Goal: Information Seeking & Learning: Learn about a topic

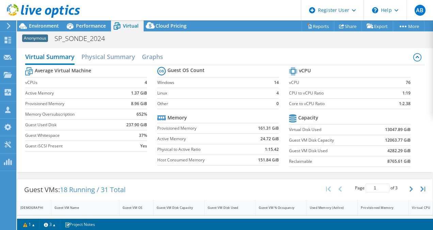
select select "USD"
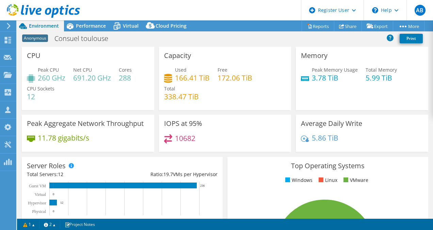
select select "EUFrankfurt"
select select "USD"
click at [6, 79] on div at bounding box center [8, 75] width 8 height 7
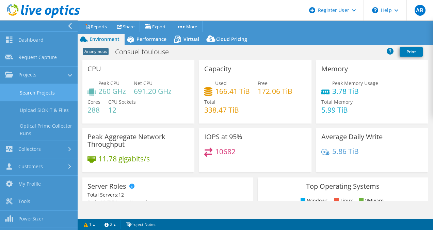
click at [37, 100] on link "Search Projects" at bounding box center [39, 92] width 78 height 17
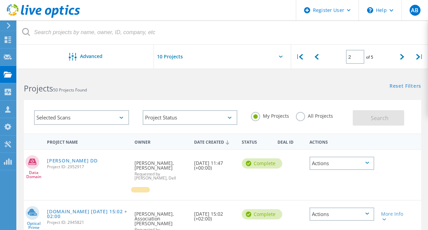
click at [102, 207] on div "[DOMAIN_NAME] [DATE] 15:02 +02:00 Project ID: 2945821" at bounding box center [88, 215] width 88 height 31
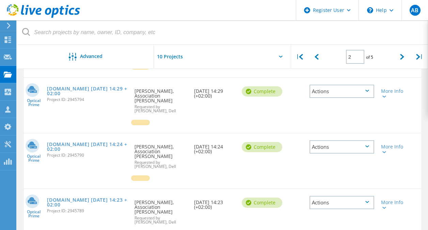
scroll to position [443, 0]
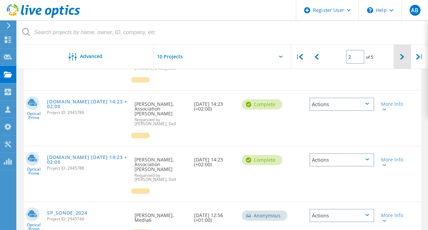
click at [401, 58] on icon at bounding box center [402, 57] width 4 height 6
type input "3"
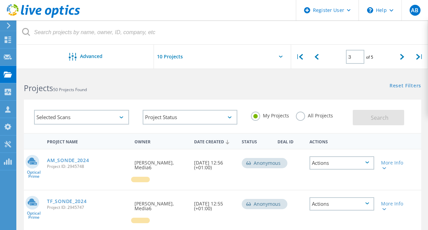
scroll to position [0, 0]
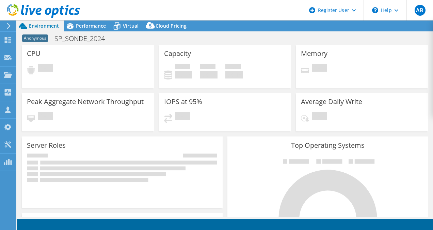
select select "USD"
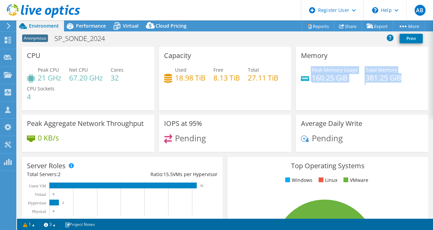
drag, startPoint x: 396, startPoint y: 76, endPoint x: 299, endPoint y: 80, distance: 97.6
click at [301, 80] on div "Peak Memory Usage 160.25 GiB Total Memory 381.25 GiB" at bounding box center [362, 77] width 122 height 22
drag, startPoint x: 299, startPoint y: 80, endPoint x: 307, endPoint y: 104, distance: 25.1
click at [307, 104] on div "Memory Peak Memory Usage 160.25 GiB Total Memory 381.25 GiB" at bounding box center [362, 78] width 133 height 63
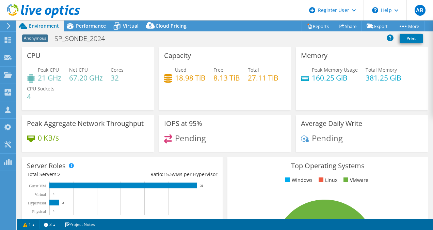
click at [196, 87] on div "Used 18.98 TiB Free 8.13 TiB Total 27.11 TiB" at bounding box center [225, 77] width 122 height 22
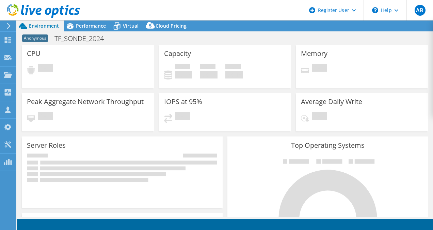
select select "USD"
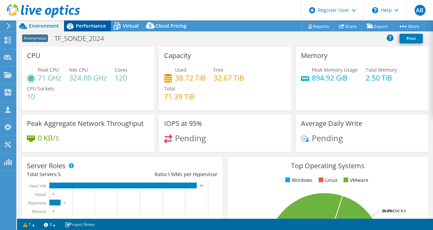
click at [90, 30] on div "Performance" at bounding box center [87, 25] width 47 height 11
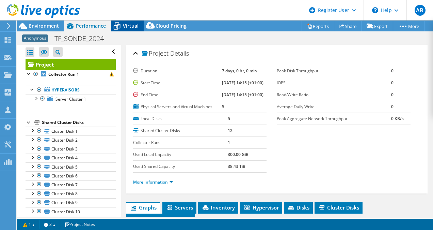
click at [130, 30] on div "Virtual" at bounding box center [127, 25] width 33 height 11
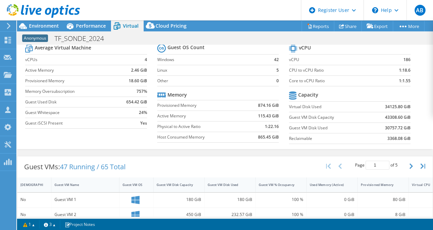
scroll to position [22, 0]
click at [35, 24] on span "Environment" at bounding box center [44, 25] width 30 height 6
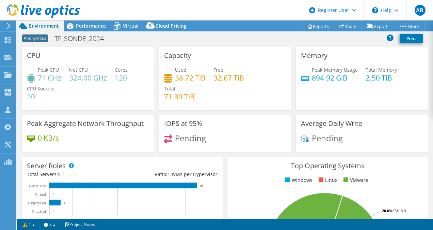
scroll to position [2, 0]
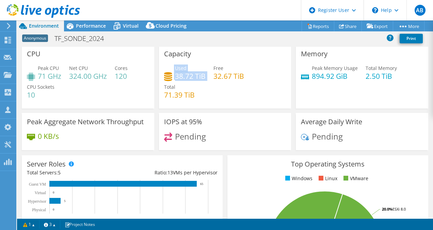
drag, startPoint x: 204, startPoint y: 75, endPoint x: 165, endPoint y: 76, distance: 39.9
click at [165, 76] on div "Used 38.72 TiB Free 32.67 TiB Total 71.39 TiB" at bounding box center [225, 84] width 122 height 41
click at [245, 96] on div "Used 38.72 TiB Free 32.67 TiB Total 71.39 TiB" at bounding box center [225, 84] width 122 height 41
click at [192, 111] on div "Capacity Used 38.72 TiB Free 32.67 TiB Total 71.39 TiB" at bounding box center [225, 79] width 137 height 68
click at [276, 161] on h3 "Top Operating Systems" at bounding box center [328, 163] width 191 height 7
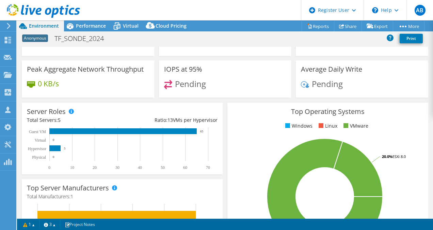
scroll to position [0, 0]
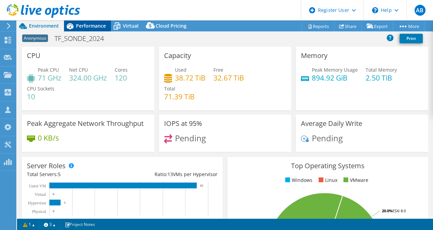
click at [82, 25] on span "Performance" at bounding box center [91, 25] width 30 height 6
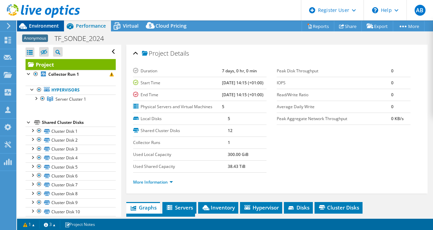
click at [39, 25] on span "Environment" at bounding box center [44, 25] width 30 height 6
